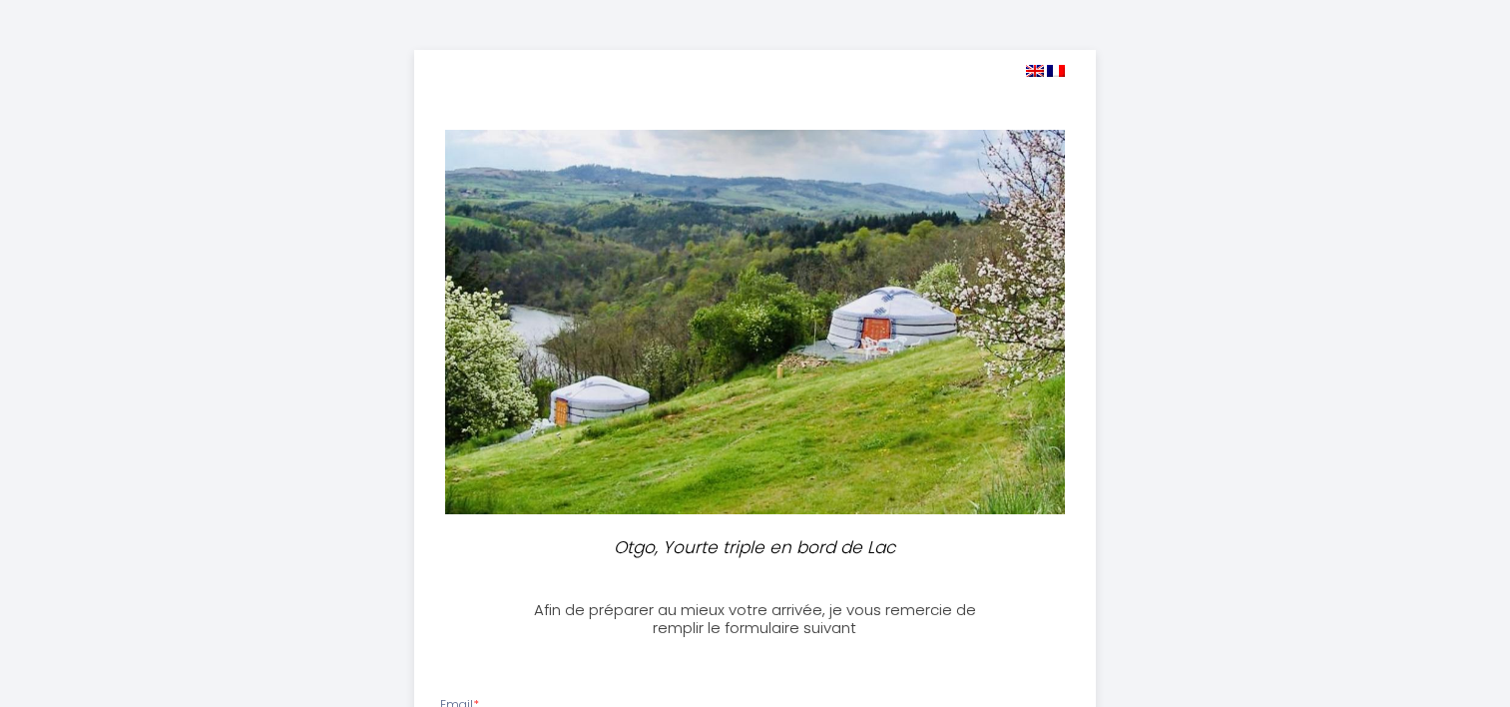
select select
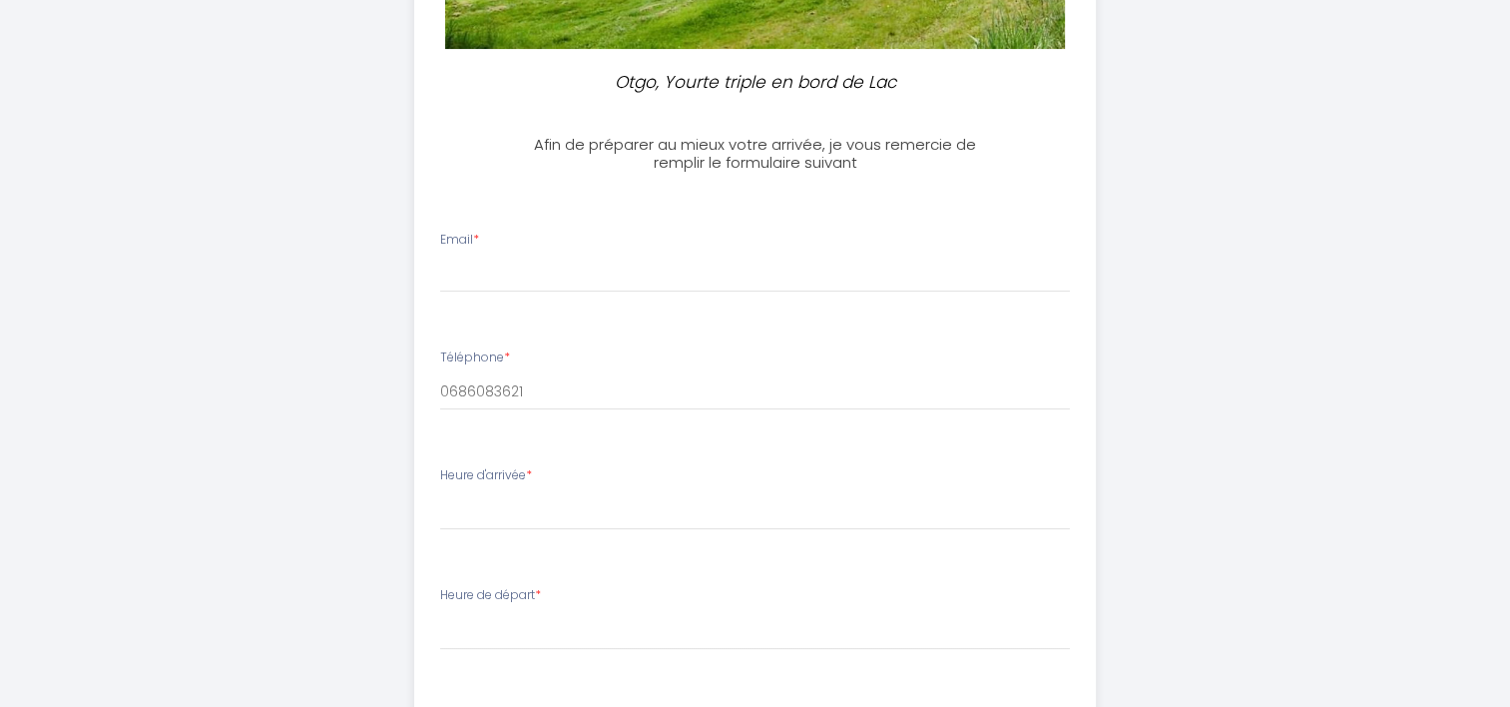
scroll to position [425, 0]
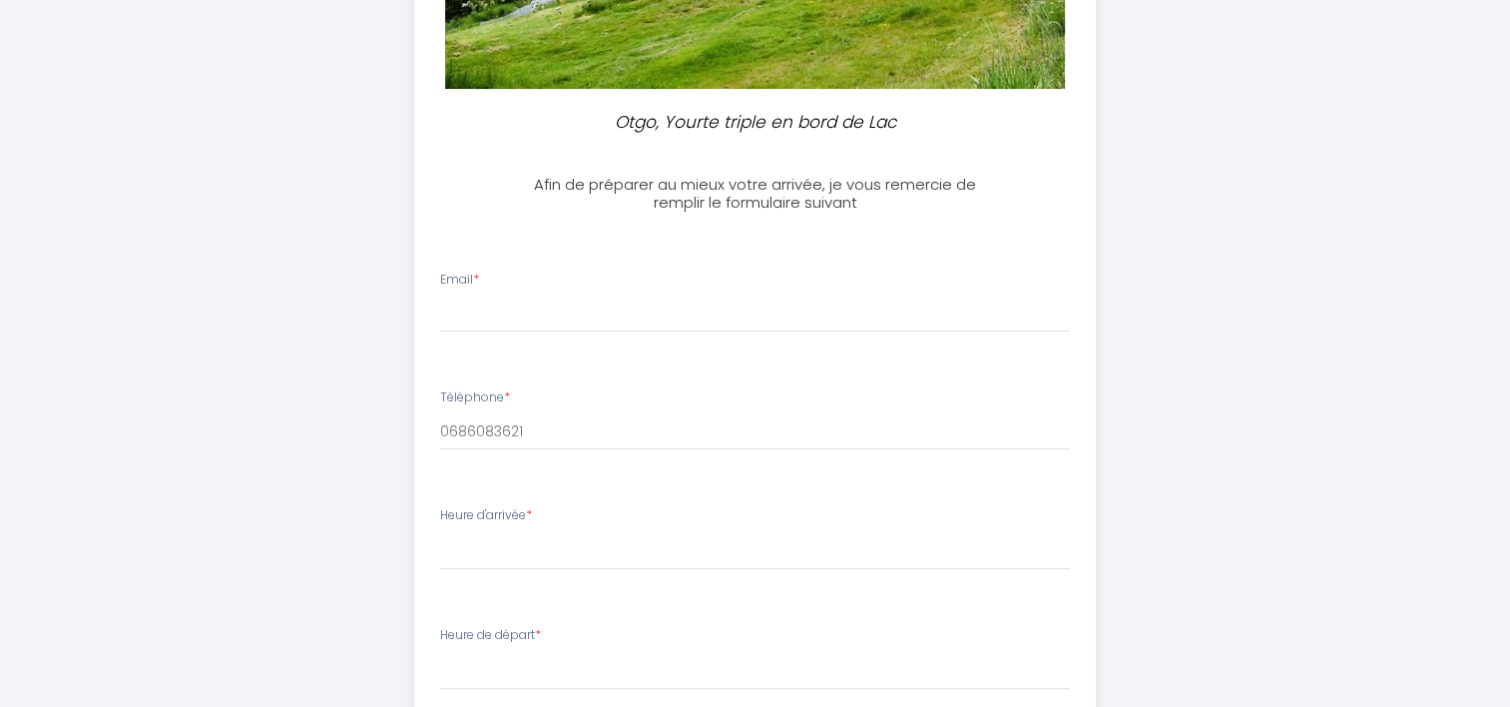
click at [507, 279] on div "Email *" at bounding box center [755, 301] width 656 height 62
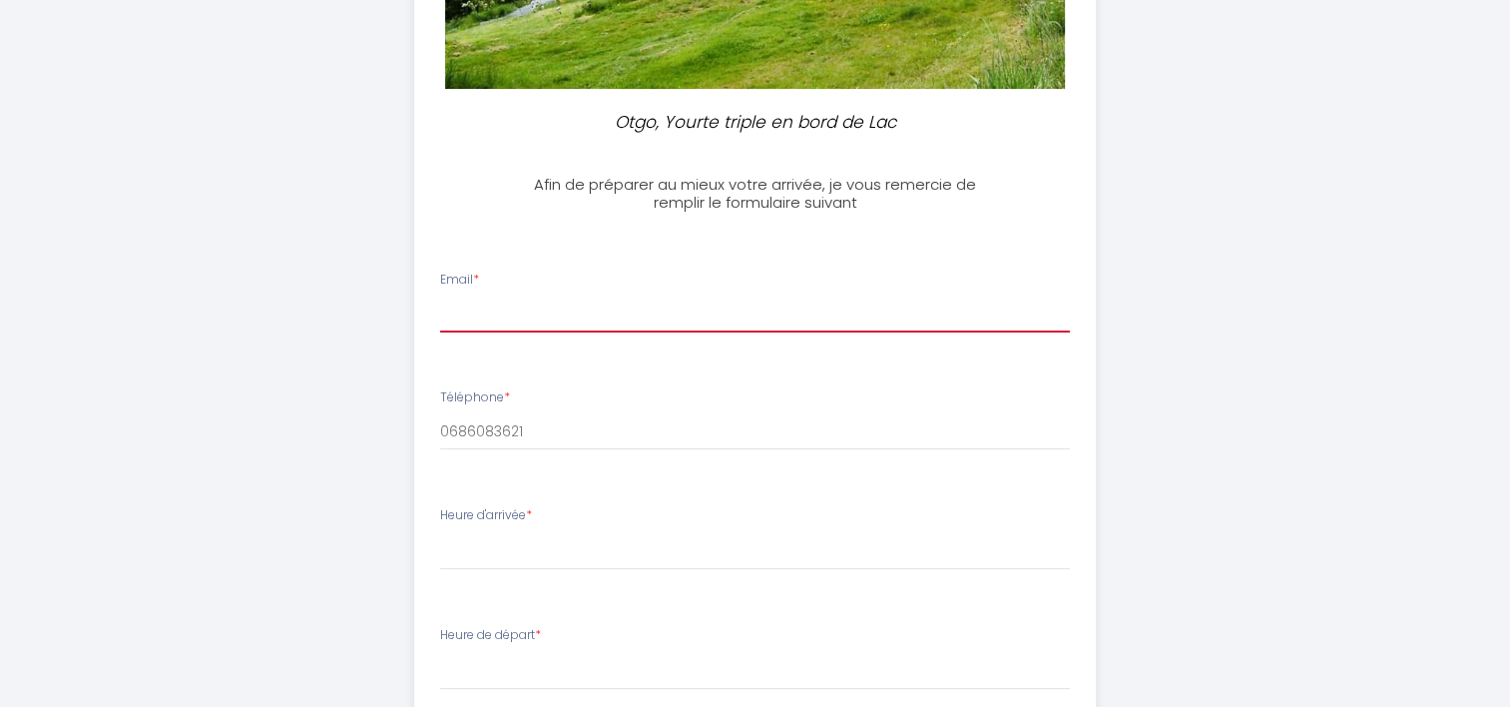
click at [478, 322] on input "Email *" at bounding box center [755, 314] width 630 height 36
type input "[EMAIL_ADDRESS][DOMAIN_NAME]"
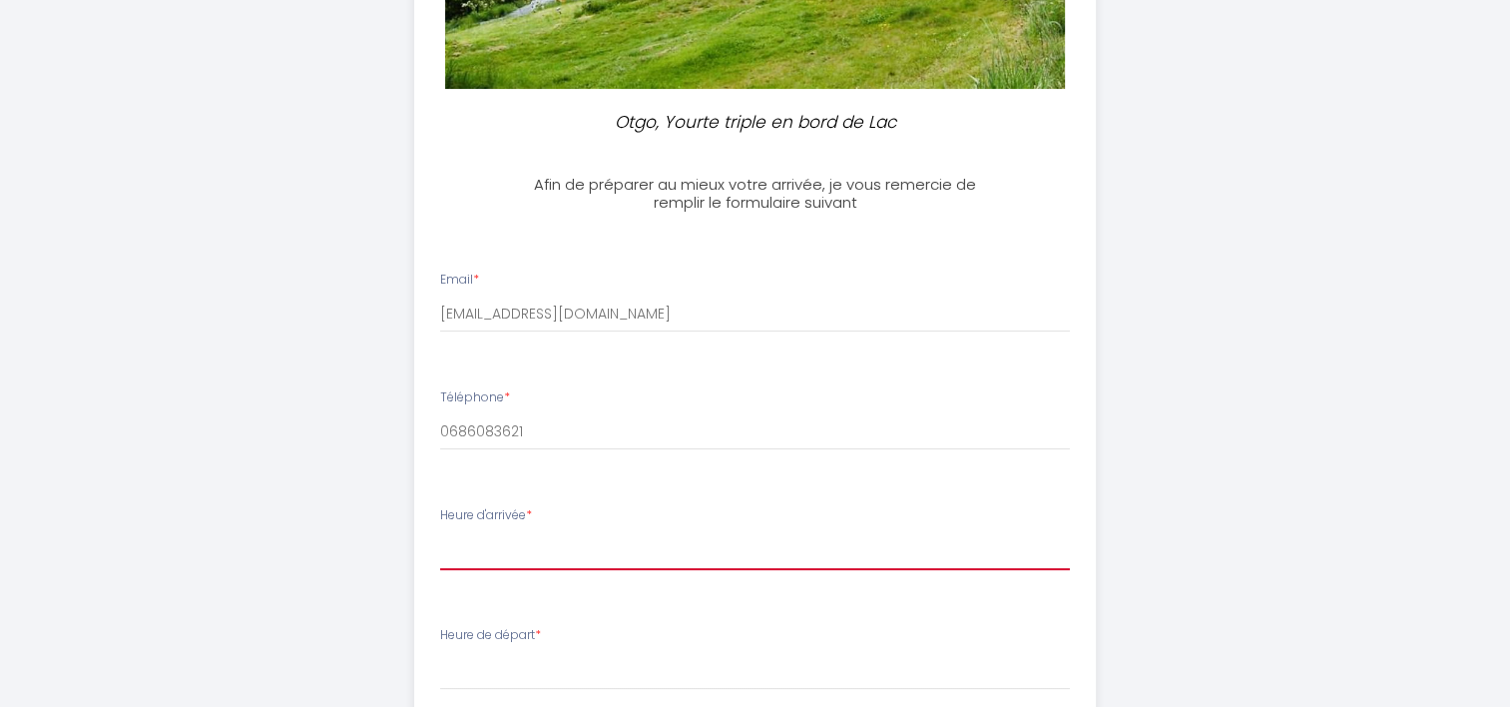
click at [555, 547] on select "16:00 16:30 17:00 17:30 18:00 18:30 19:00 19:30 20:00 20:30 21:00 21:30 22:00 2…" at bounding box center [755, 551] width 630 height 38
select select "16:00"
click at [440, 532] on select "16:00 16:30 17:00 17:30 18:00 18:30 19:00 19:30 20:00 20:30 21:00 21:30 22:00 2…" at bounding box center [755, 551] width 630 height 38
click at [561, 638] on div "Heure de départ * 00:00 00:30 01:00 01:30 02:00 02:30 03:00 03:30 04:00 04:30 0…" at bounding box center [755, 658] width 630 height 64
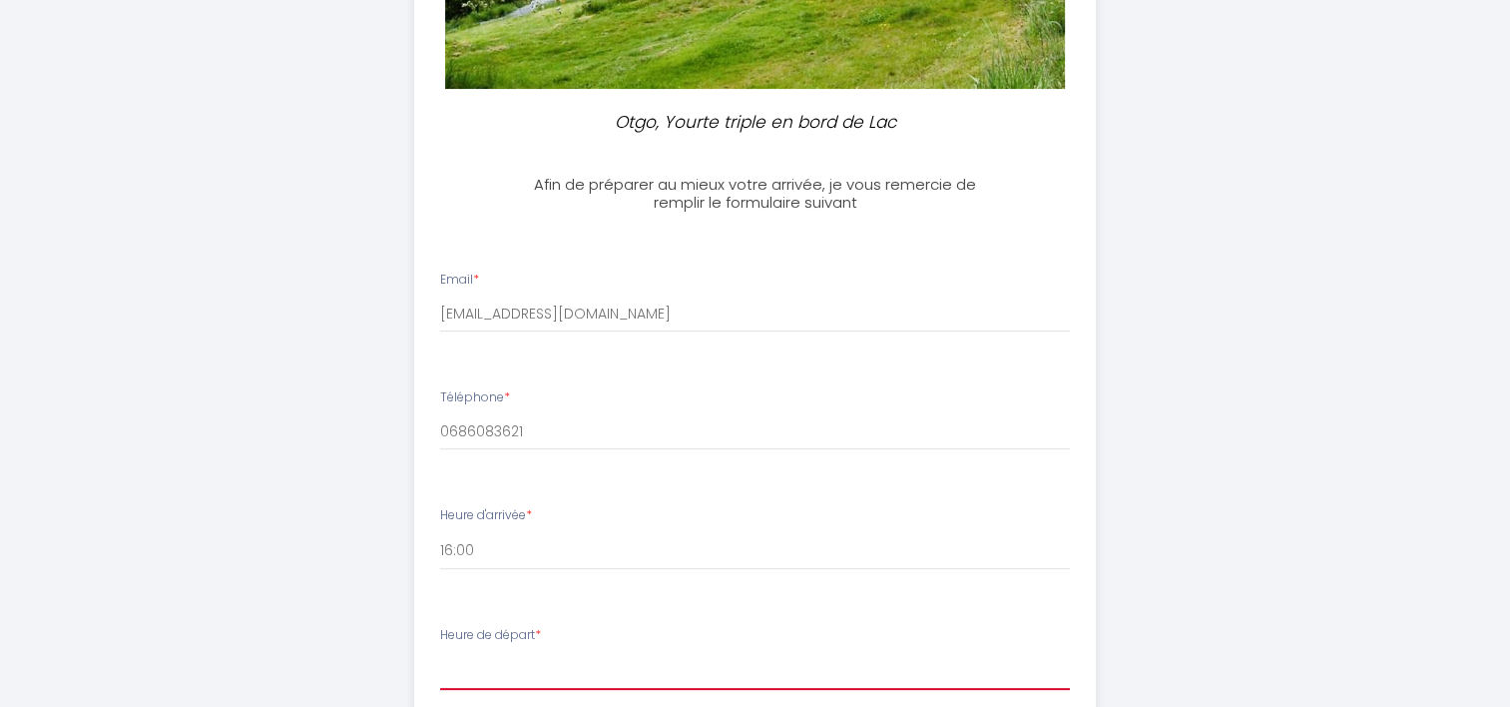
click at [483, 653] on select "00:00 00:30 01:00 01:30 02:00 02:30 03:00 03:30 04:00 04:30 05:00 05:30 06:00 0…" at bounding box center [755, 671] width 630 height 38
select select "12:00"
click at [440, 652] on select "00:00 00:30 01:00 01:30 02:00 02:30 03:00 03:30 04:00 04:30 05:00 05:30 06:00 0…" at bounding box center [755, 671] width 630 height 38
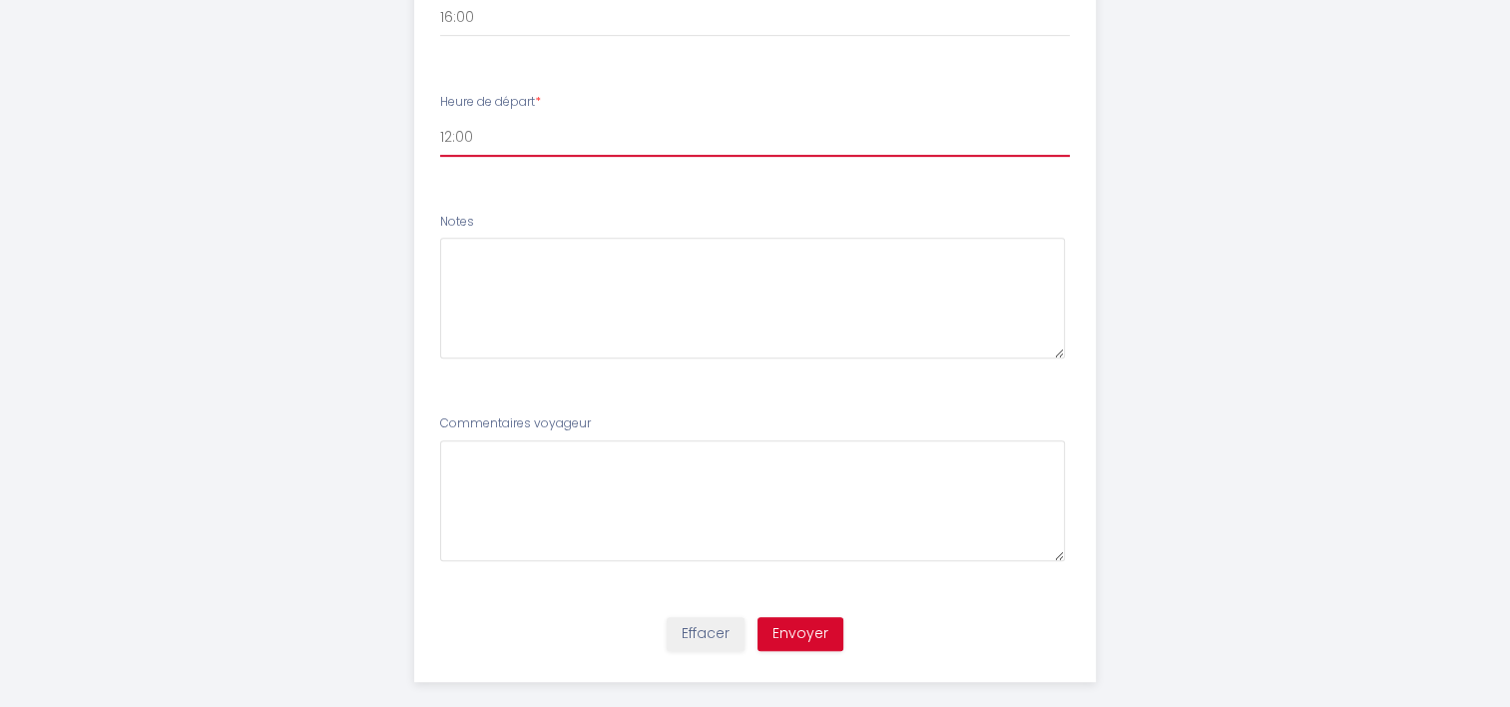
scroll to position [981, 0]
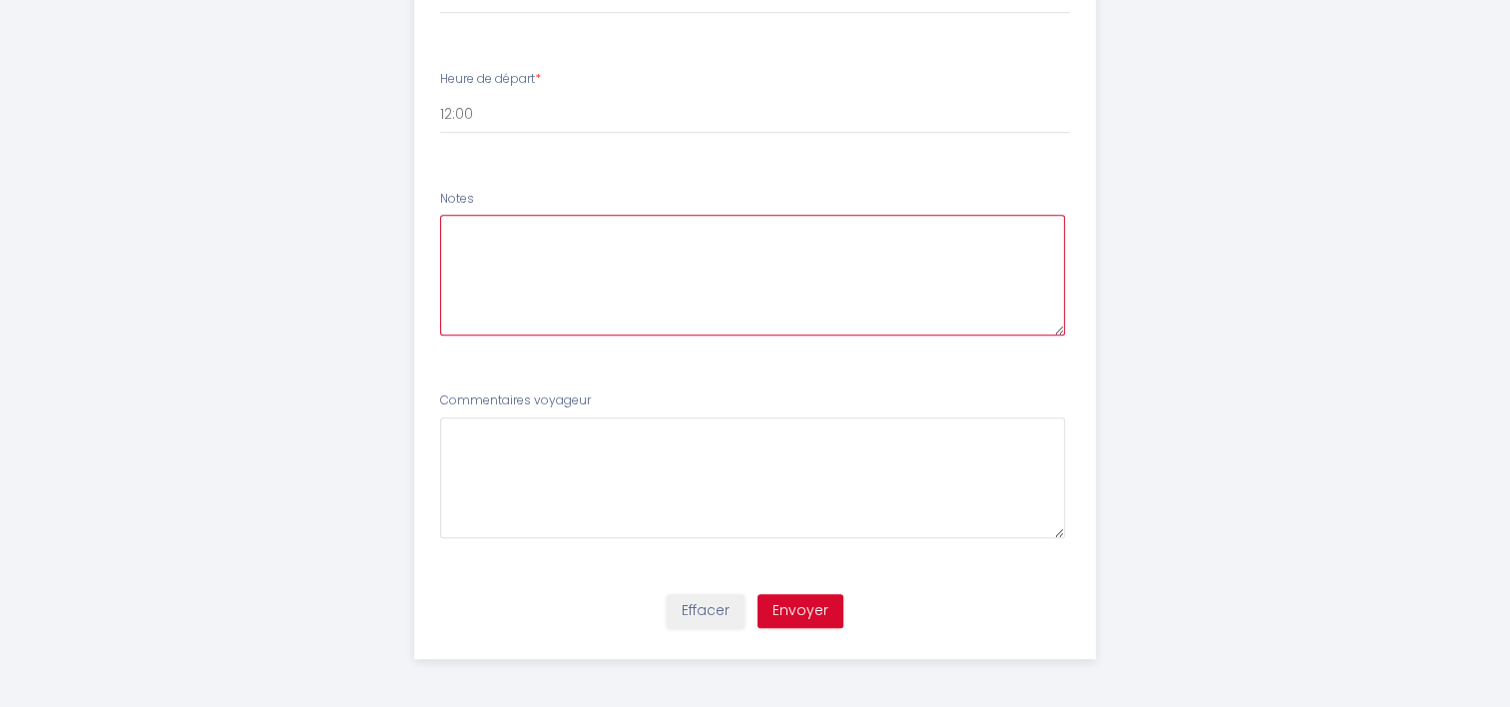
click at [468, 236] on textarea at bounding box center [752, 275] width 625 height 121
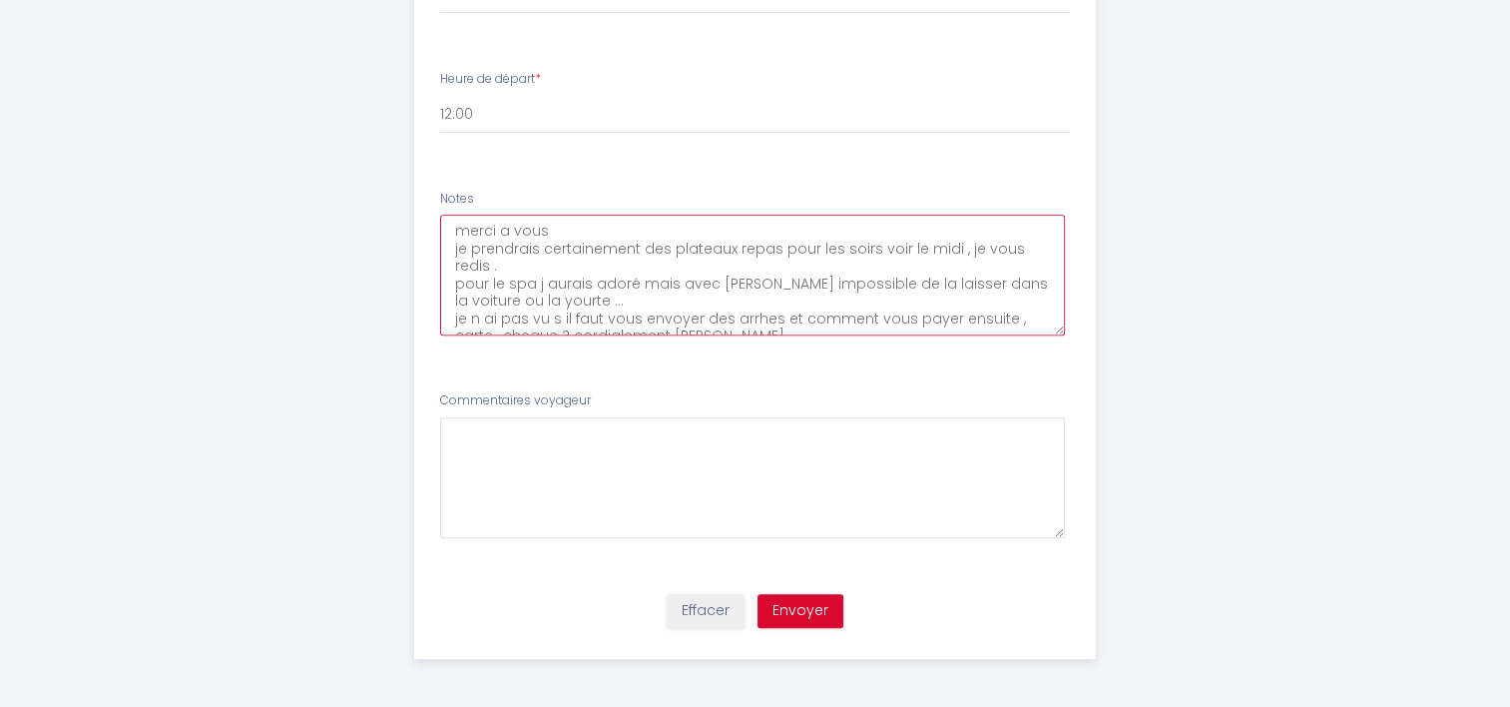
type textarea "merci a vous je prendrais certainement des plateaux repas pour les soirs voir l…"
click at [806, 610] on button "Envoyer" at bounding box center [800, 611] width 86 height 34
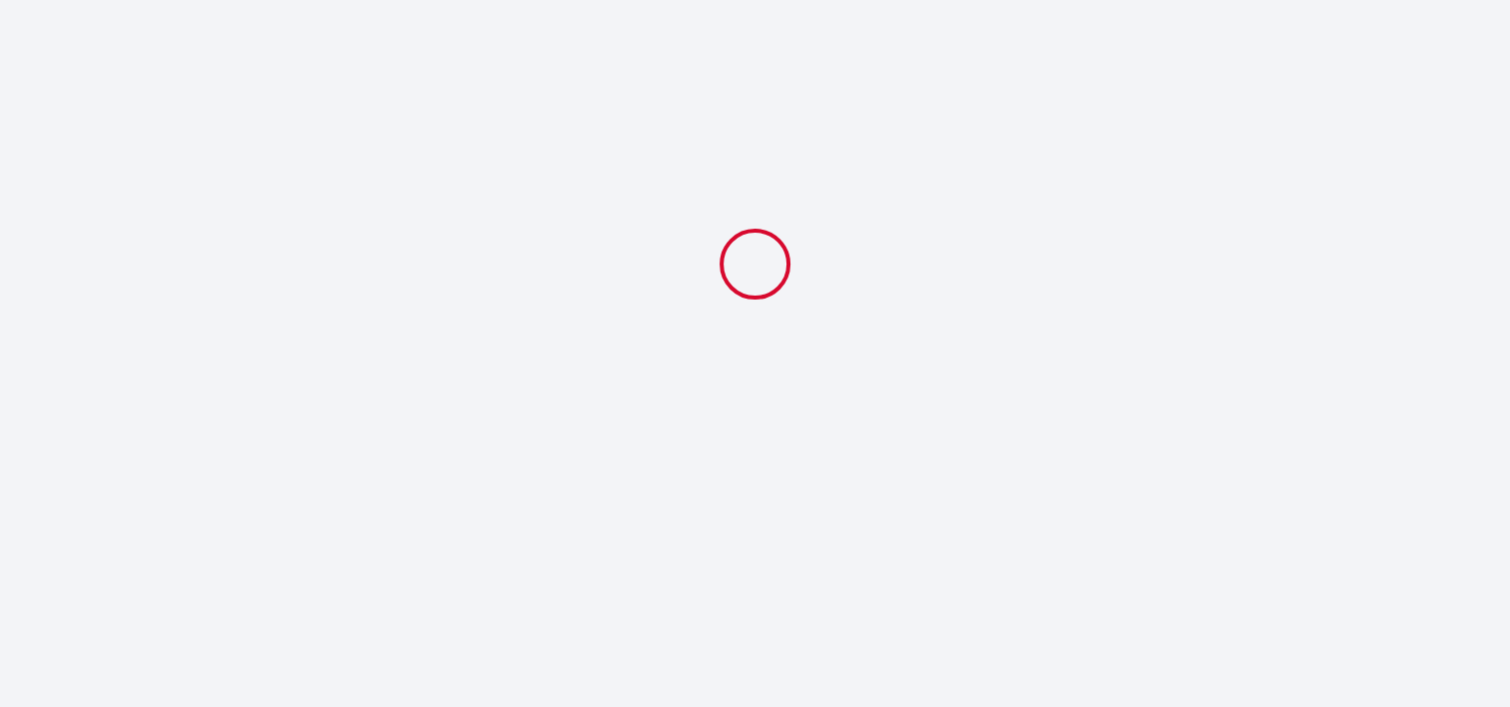
scroll to position [0, 0]
select select "12:00"
